Goal: Transaction & Acquisition: Book appointment/travel/reservation

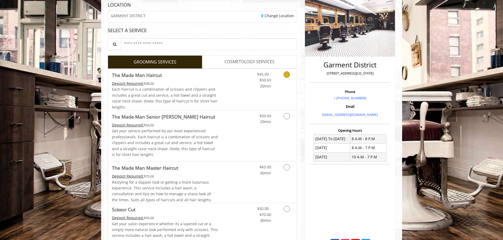
click at [284, 84] on link "Grooming services" at bounding box center [285, 79] width 13 height 20
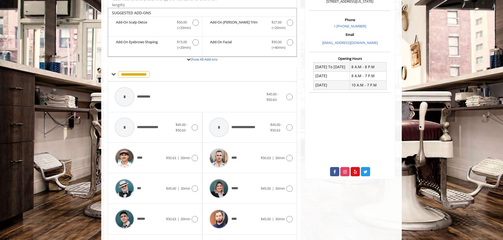
scroll to position [159, 0]
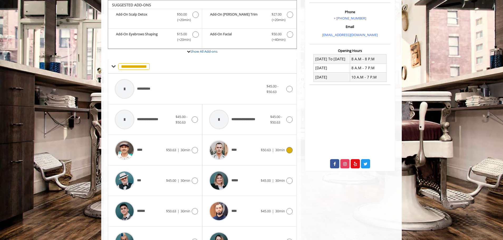
click at [283, 146] on div "**** $50.63 | 30min" at bounding box center [250, 150] width 86 height 25
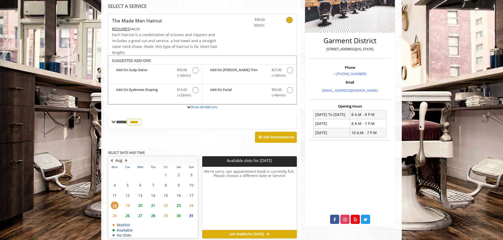
click at [166, 208] on span "22" at bounding box center [166, 206] width 8 height 8
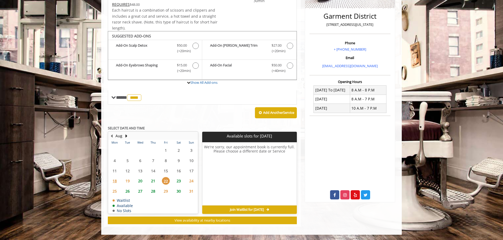
click at [150, 179] on span "21" at bounding box center [153, 181] width 8 height 8
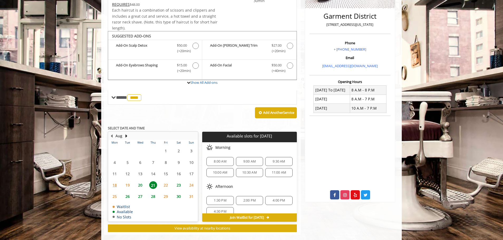
scroll to position [136, 0]
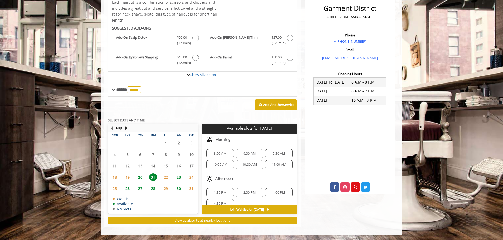
click at [217, 152] on span "8:00 AM" at bounding box center [220, 154] width 12 height 4
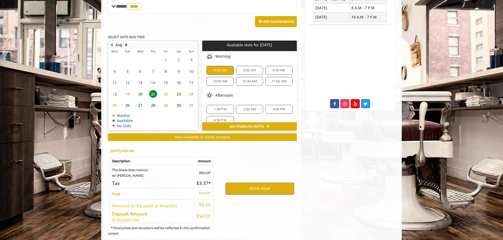
scroll to position [231, 0]
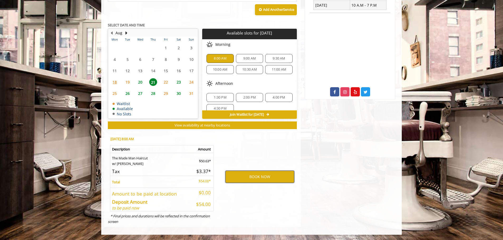
click at [264, 177] on button "BOOK NOW" at bounding box center [260, 177] width 69 height 12
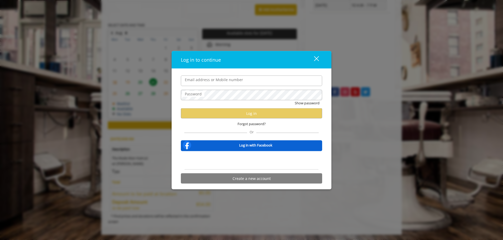
type input "**********"
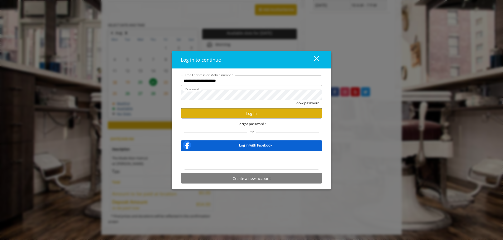
scroll to position [0, 0]
click at [246, 113] on button "Log in" at bounding box center [251, 113] width 141 height 10
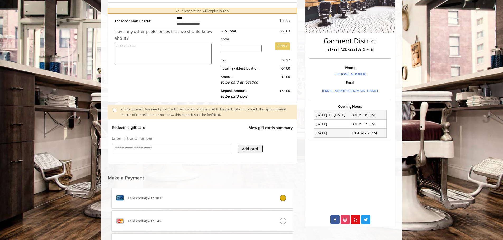
scroll to position [265, 0]
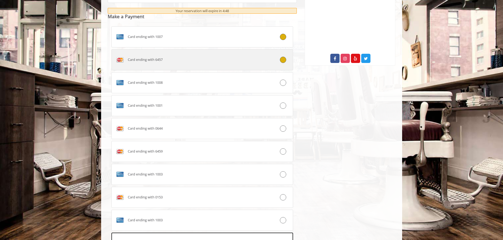
click at [279, 62] on div at bounding box center [278, 60] width 30 height 6
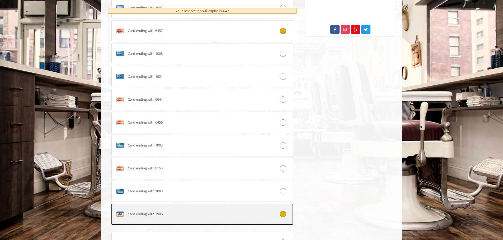
scroll to position [344, 0]
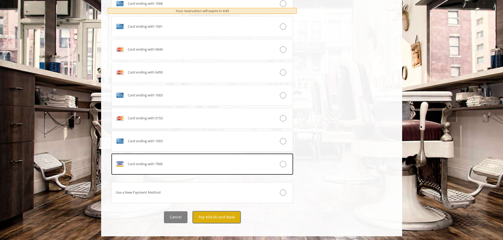
click at [222, 218] on button "Pay $54.00 and Book" at bounding box center [217, 218] width 48 height 12
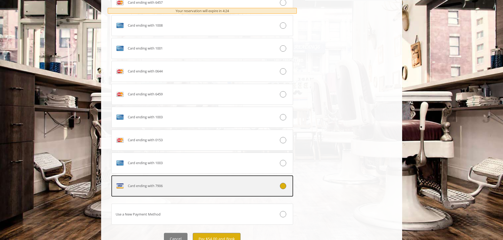
scroll to position [353, 0]
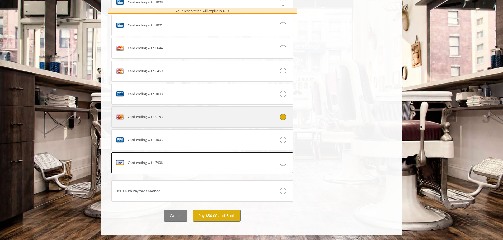
click at [259, 113] on div "Card ending with 0153" at bounding box center [187, 117] width 151 height 8
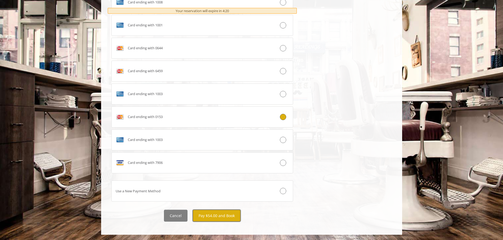
click at [208, 220] on button "Pay $54.00 and Book" at bounding box center [217, 216] width 48 height 12
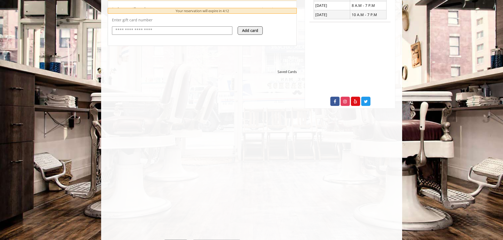
scroll to position [225, 0]
